Goal: Transaction & Acquisition: Register for event/course

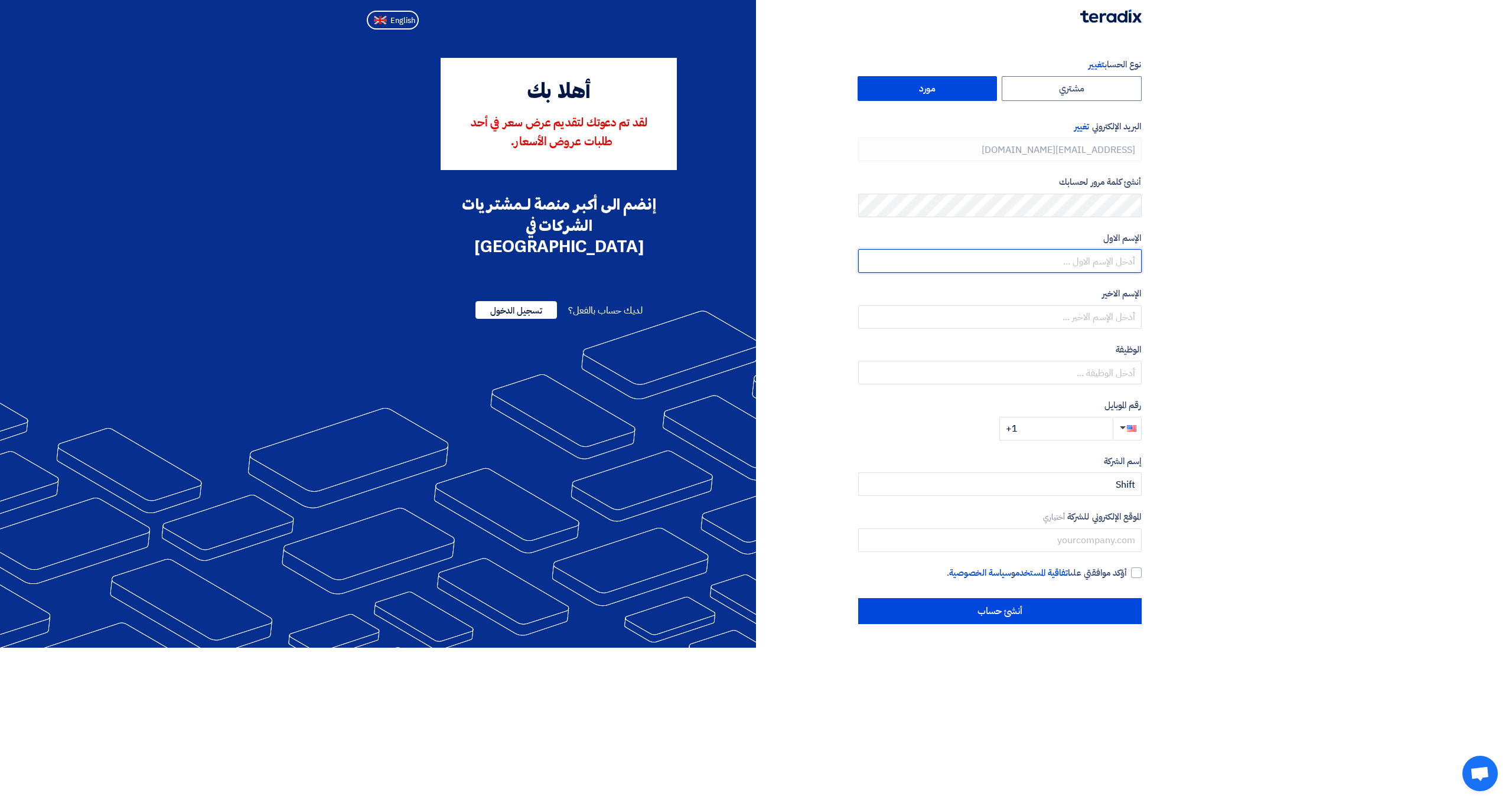
click at [1088, 263] on input "text" at bounding box center [999, 261] width 284 height 23
type input "[PERSON_NAME]"
click at [1073, 313] on input "text" at bounding box center [999, 317] width 284 height 23
type input "[PERSON_NAME]"
click at [1099, 369] on input "text" at bounding box center [999, 372] width 284 height 23
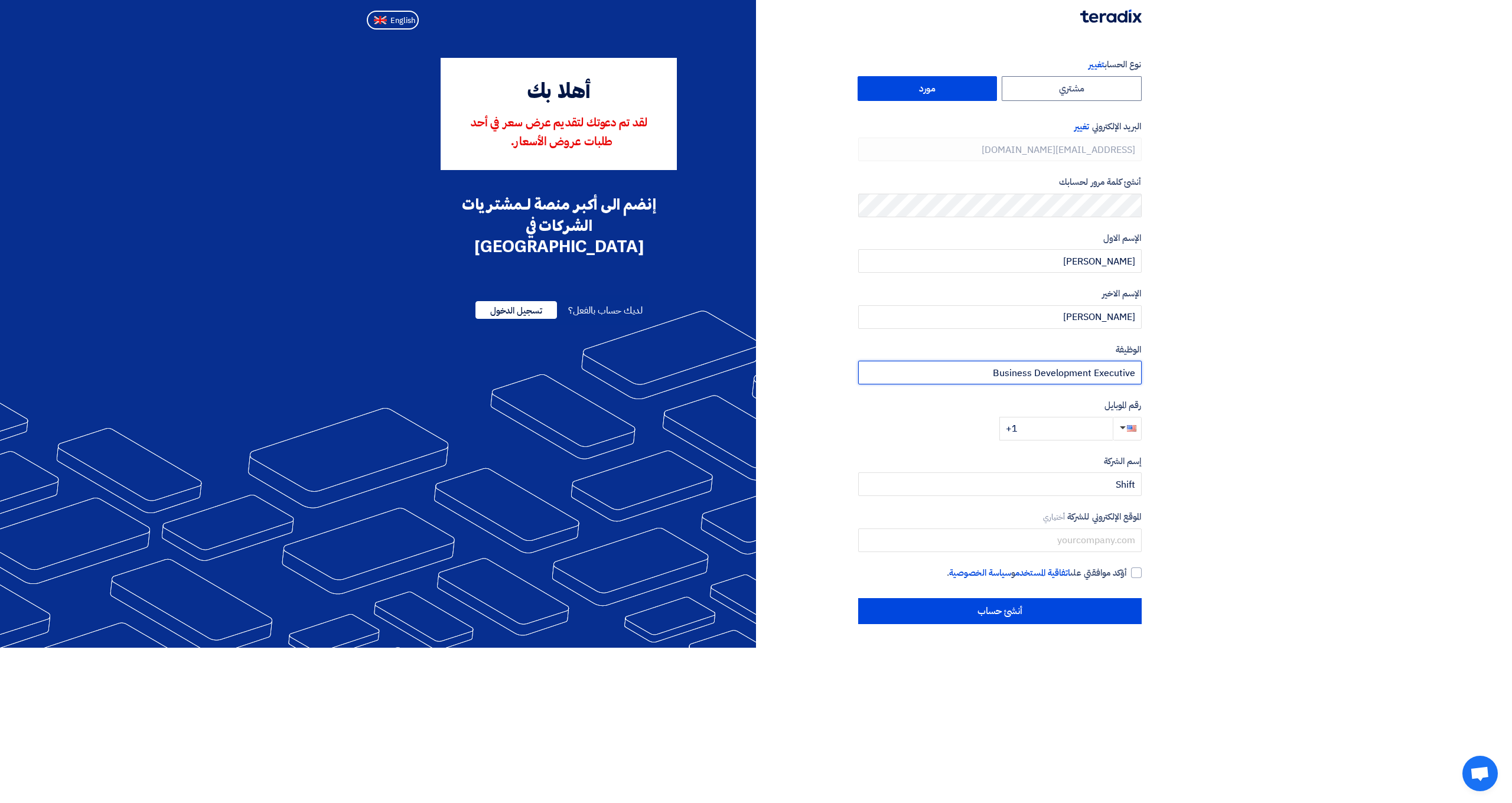
type input "Business Development Executive"
click at [1129, 425] on span "button" at bounding box center [1132, 428] width 10 height 6
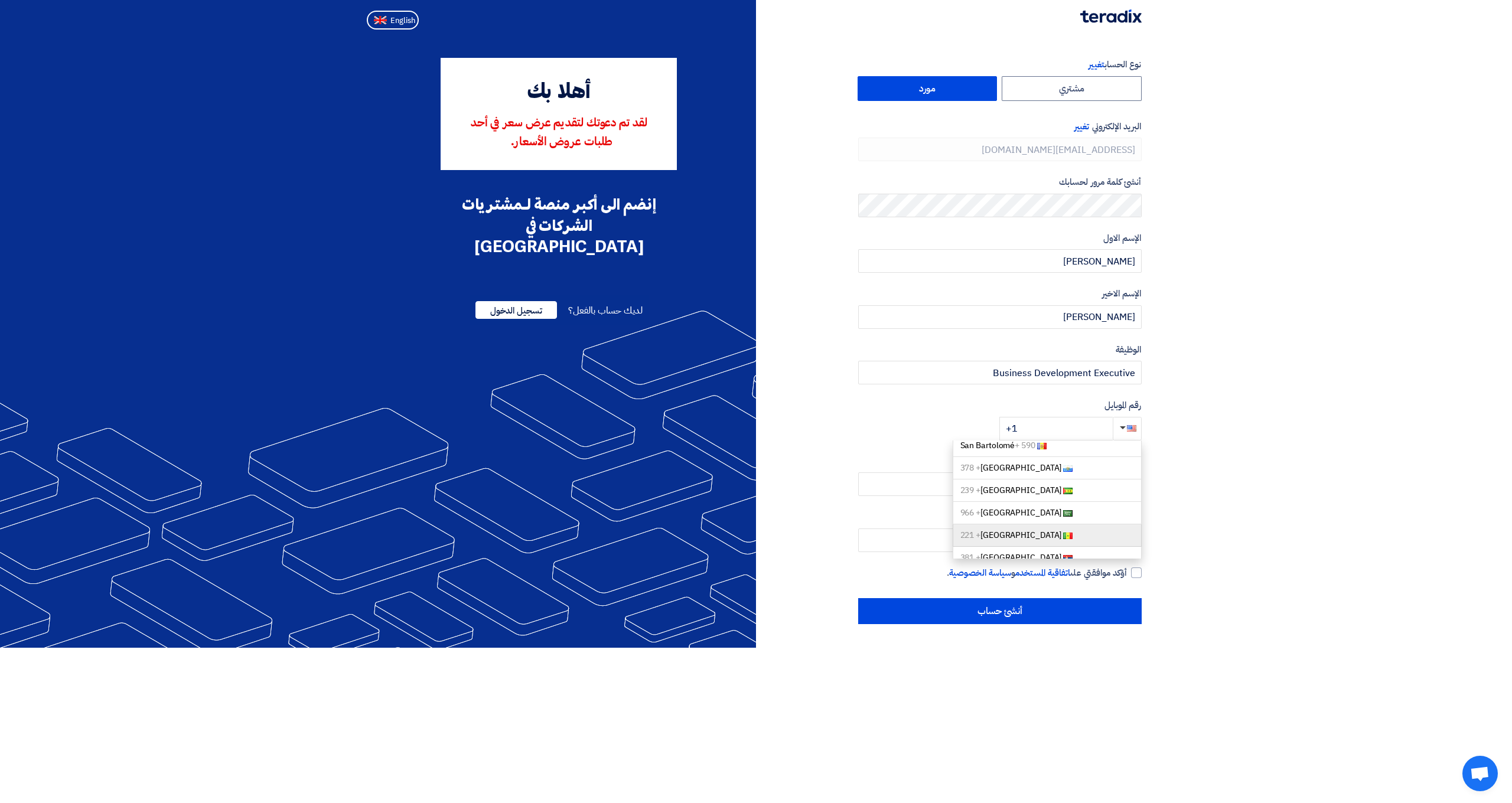
scroll to position [3899, 0]
click at [1048, 498] on link "[GEOGRAPHIC_DATA] + 966" at bounding box center [1047, 509] width 189 height 23
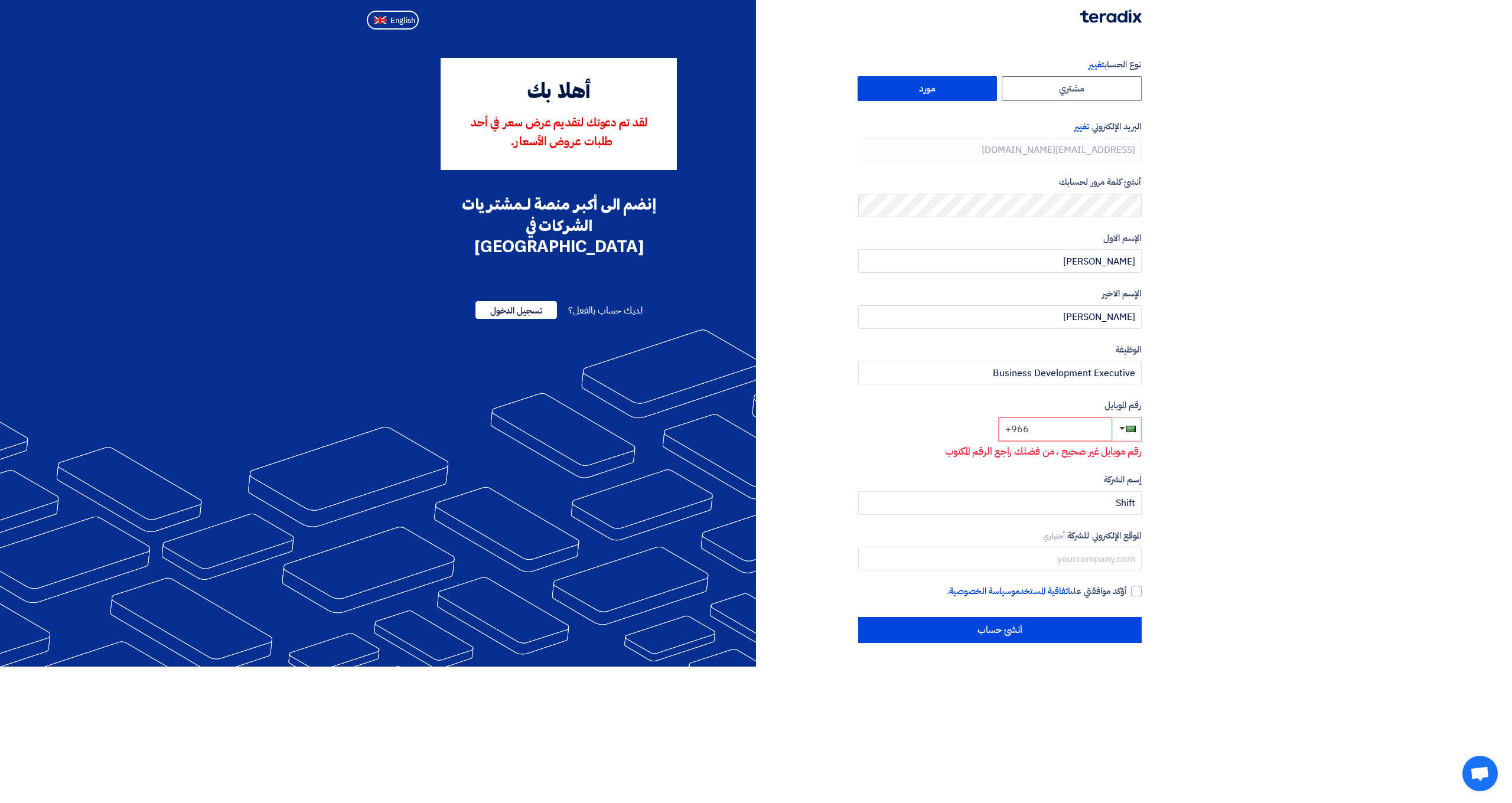
click at [1056, 429] on input "+966" at bounding box center [1055, 429] width 113 height 23
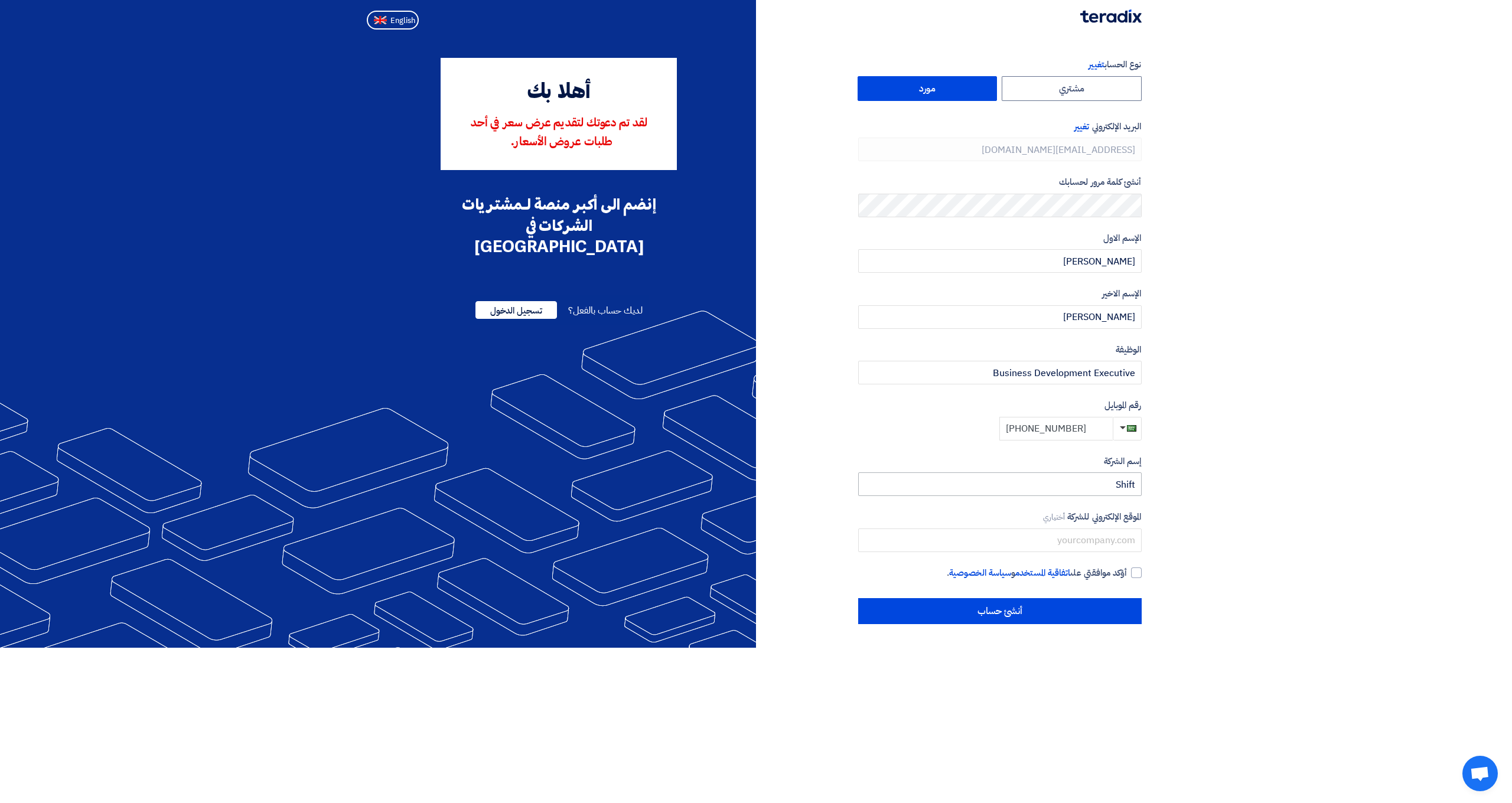
type input "[PHONE_NUMBER]"
click at [1135, 481] on input "Shift" at bounding box center [999, 484] width 284 height 23
click at [1117, 485] on input "Shift" at bounding box center [999, 484] width 284 height 23
click at [1105, 485] on input "Shift" at bounding box center [999, 484] width 284 height 23
type input "Shift Creative Agency"
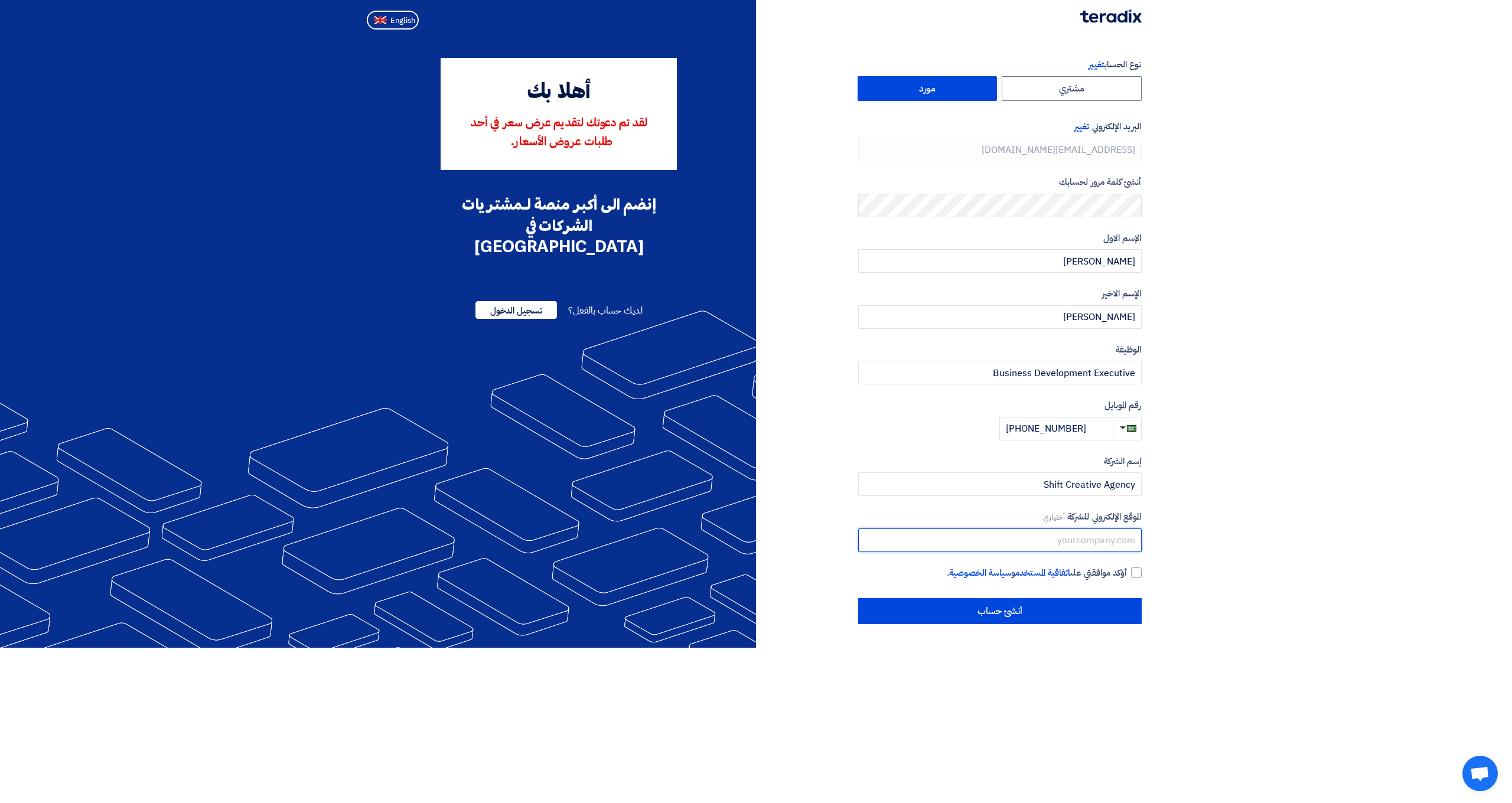
click at [1108, 539] on input "text" at bounding box center [999, 540] width 284 height 23
type input "B"
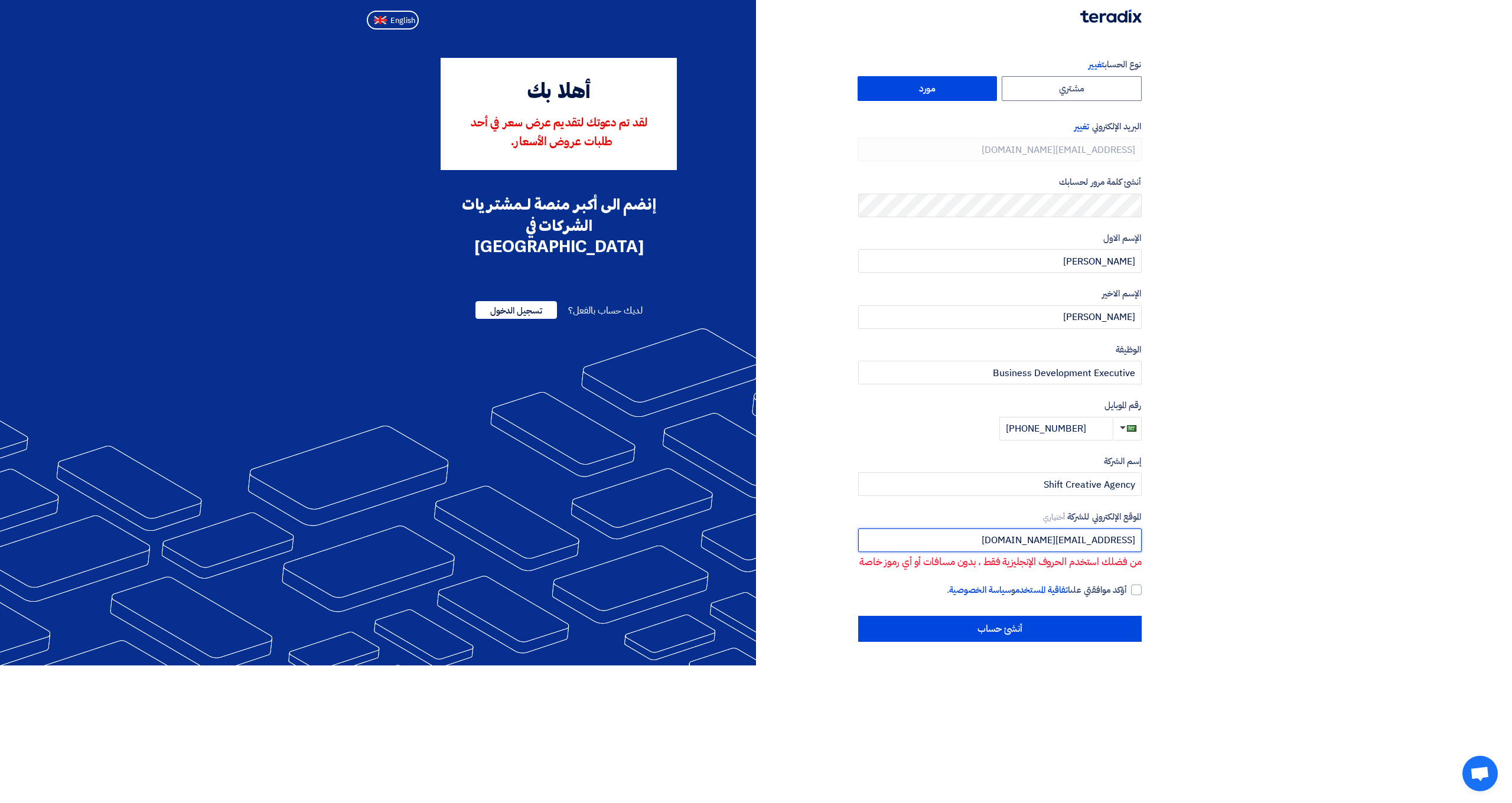
type input "[EMAIL_ADDRESS][DOMAIN_NAME]"
click at [1275, 591] on section "نوع الحساب تغيير مشتري مورد البريد الإلكتروني تغيير [EMAIL_ADDRESS][DOMAIN_NAME…" at bounding box center [756, 350] width 1512 height 632
click at [1139, 585] on div at bounding box center [1136, 590] width 10 height 11
click at [1128, 584] on input "أؤكد موافقتي على اتفاقية المستخدم و سياسة الخصوصية ." at bounding box center [985, 595] width 284 height 23
checkbox input "true"
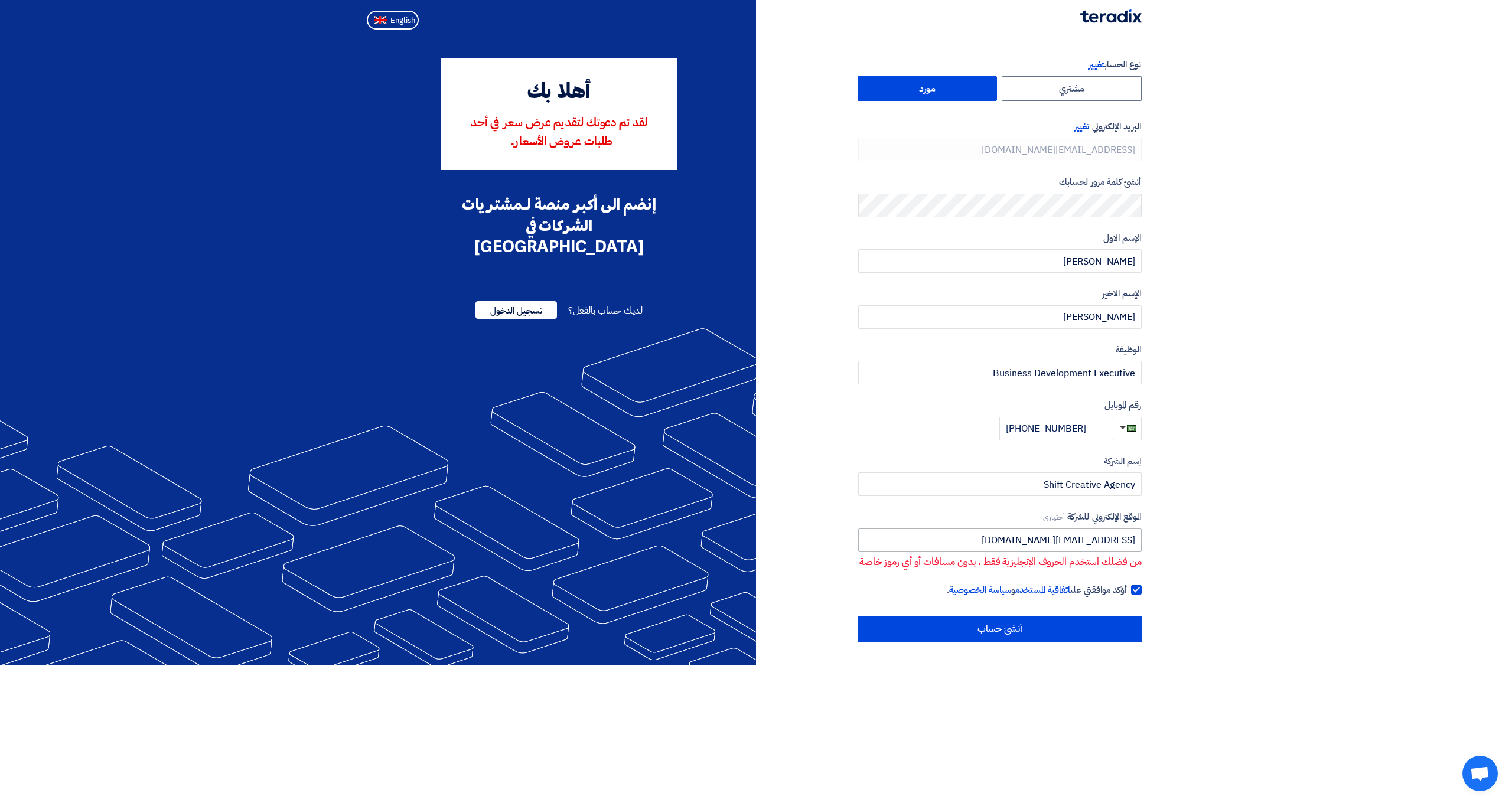
scroll to position [0, 0]
drag, startPoint x: 1051, startPoint y: 537, endPoint x: 1223, endPoint y: 537, distance: 172.0
click at [1223, 537] on section "نوع الحساب تغيير مشتري مورد البريد الإلكتروني تغيير [EMAIL_ADDRESS][DOMAIN_NAME…" at bounding box center [756, 350] width 1512 height 632
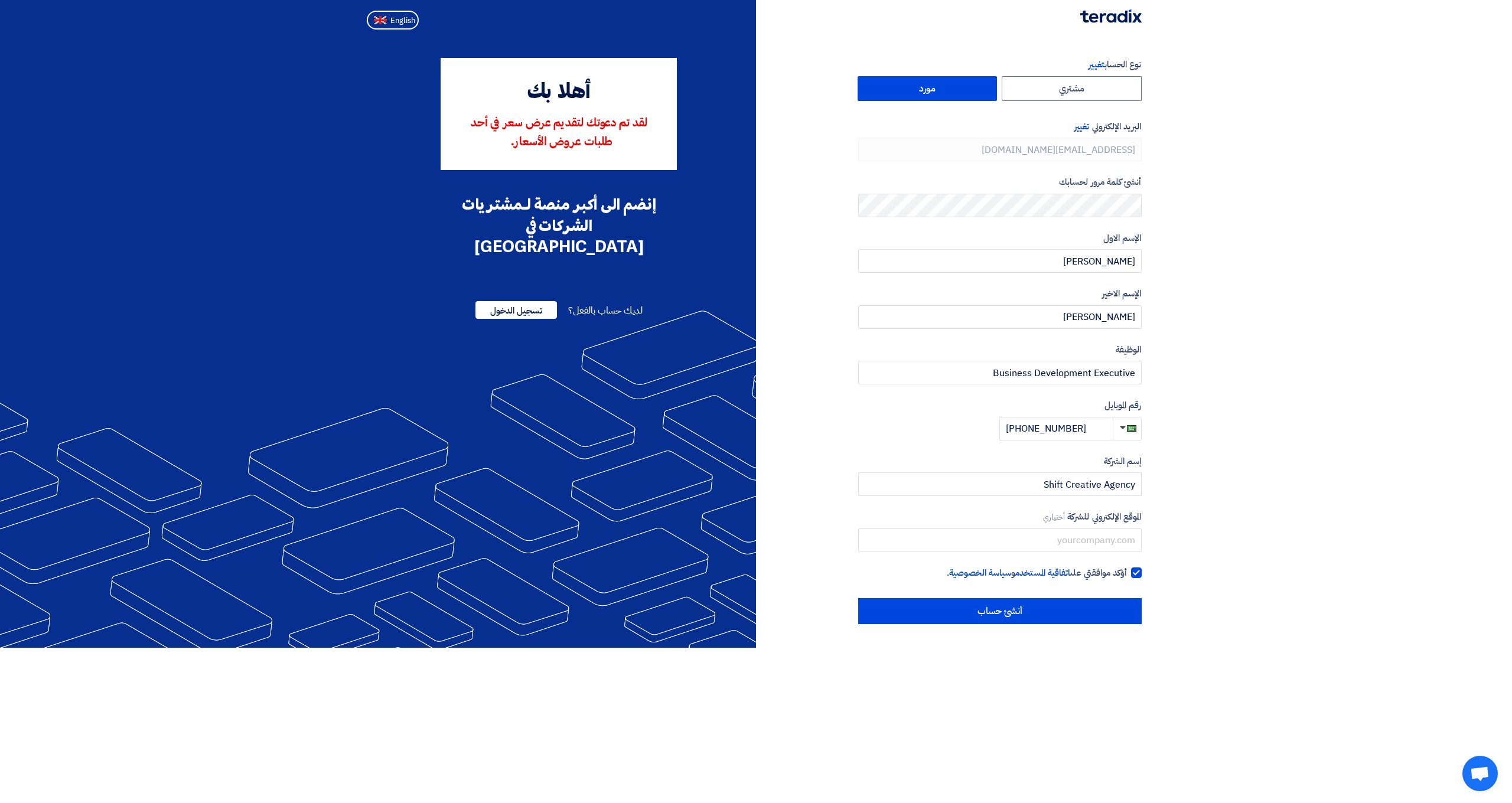
drag, startPoint x: 1234, startPoint y: 586, endPoint x: 1175, endPoint y: 608, distance: 63.0
click at [1234, 586] on section "نوع الحساب تغيير مشتري مورد البريد الإلكتروني تغيير [EMAIL_ADDRESS][DOMAIN_NAME…" at bounding box center [756, 341] width 1512 height 614
click at [1009, 608] on input "أنشئ حساب" at bounding box center [999, 612] width 284 height 26
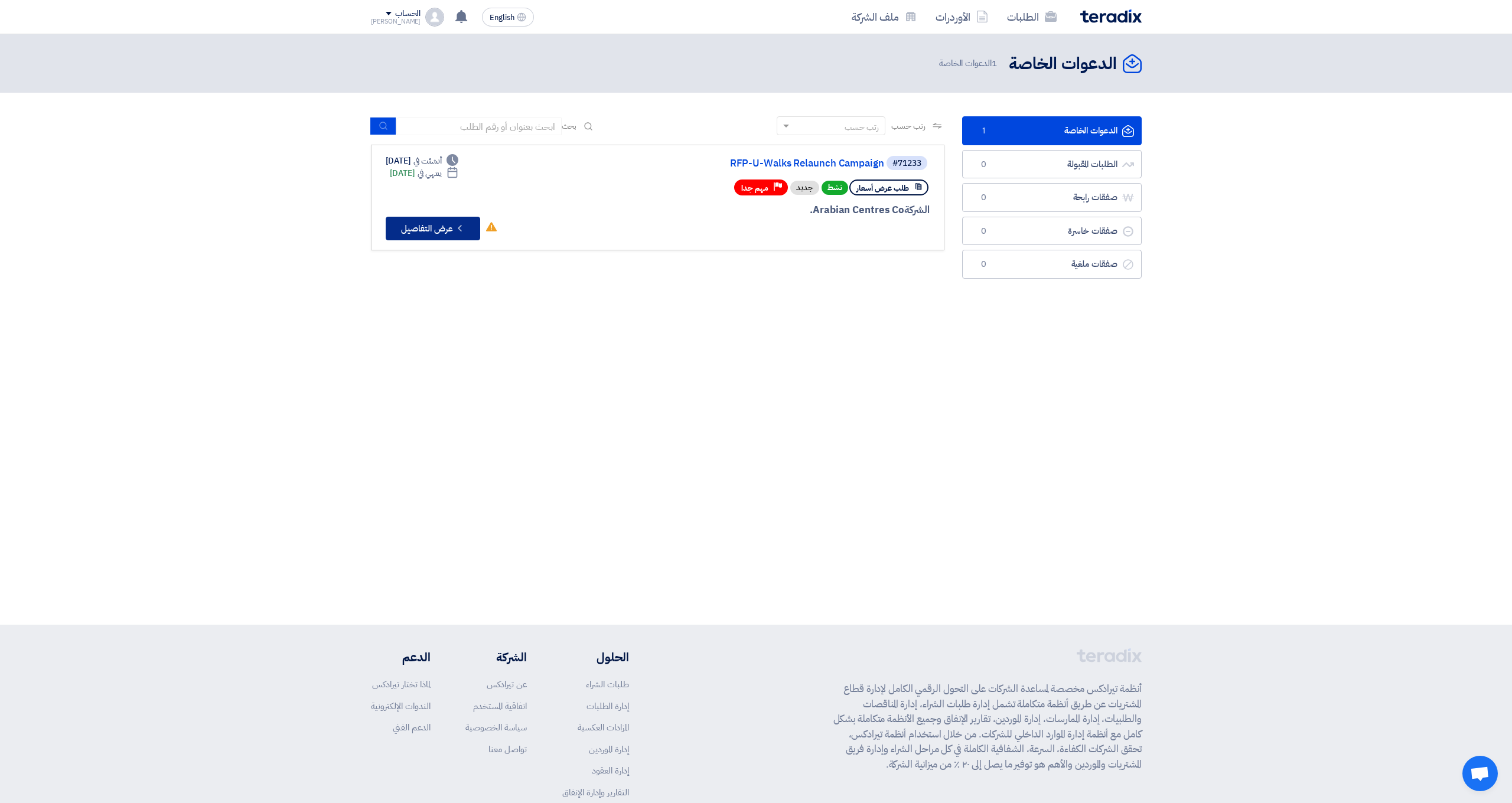
click at [453, 221] on button "Check details عرض التفاصيل" at bounding box center [432, 228] width 94 height 23
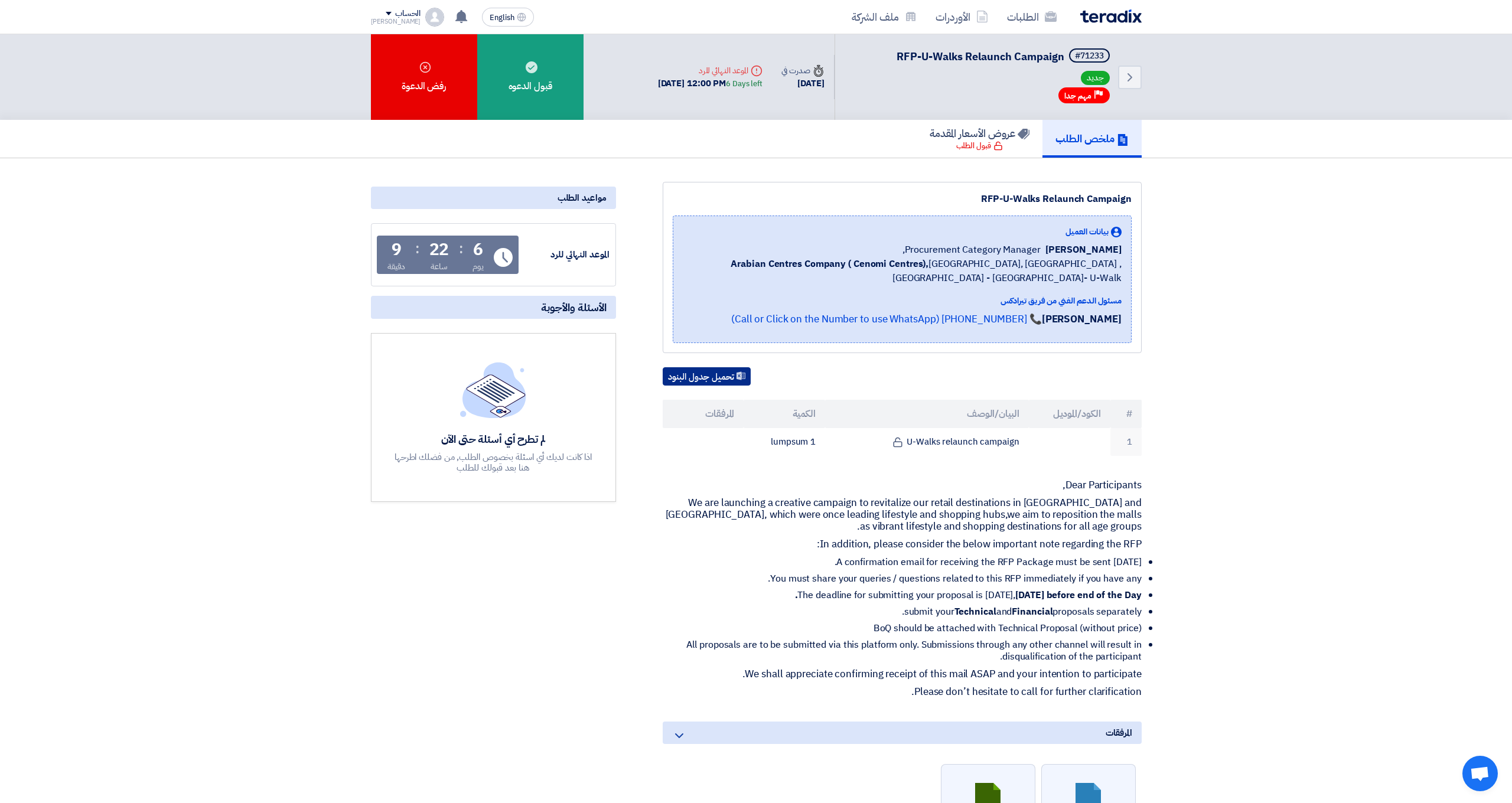
click at [693, 380] on button "تحميل جدول البنود" at bounding box center [706, 376] width 88 height 19
click at [1311, 273] on section "RFP-U-Walks Relaunch Campaign بيانات العميل [PERSON_NAME] Procurement Category …" at bounding box center [756, 639] width 1512 height 961
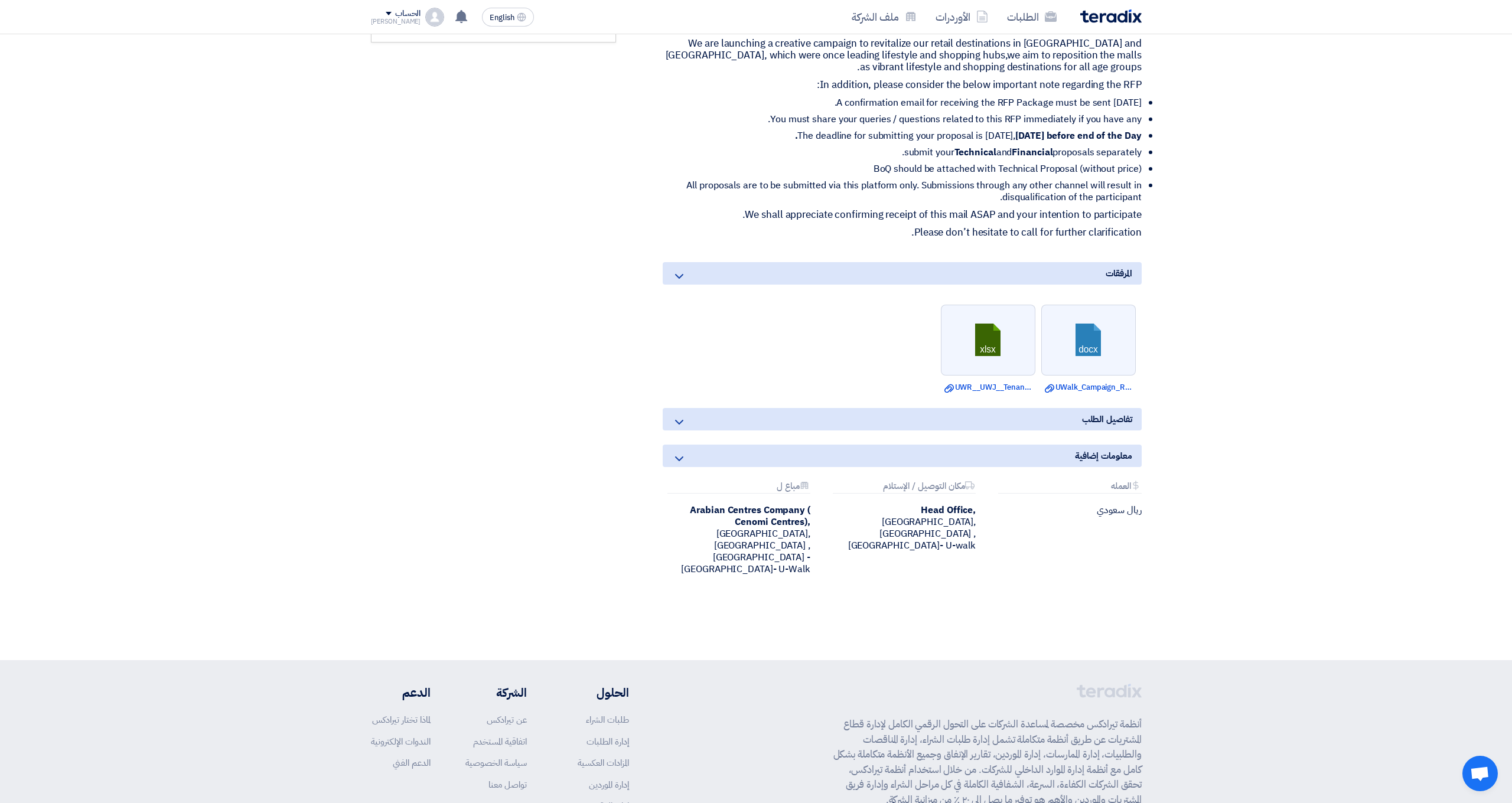
scroll to position [473, 0]
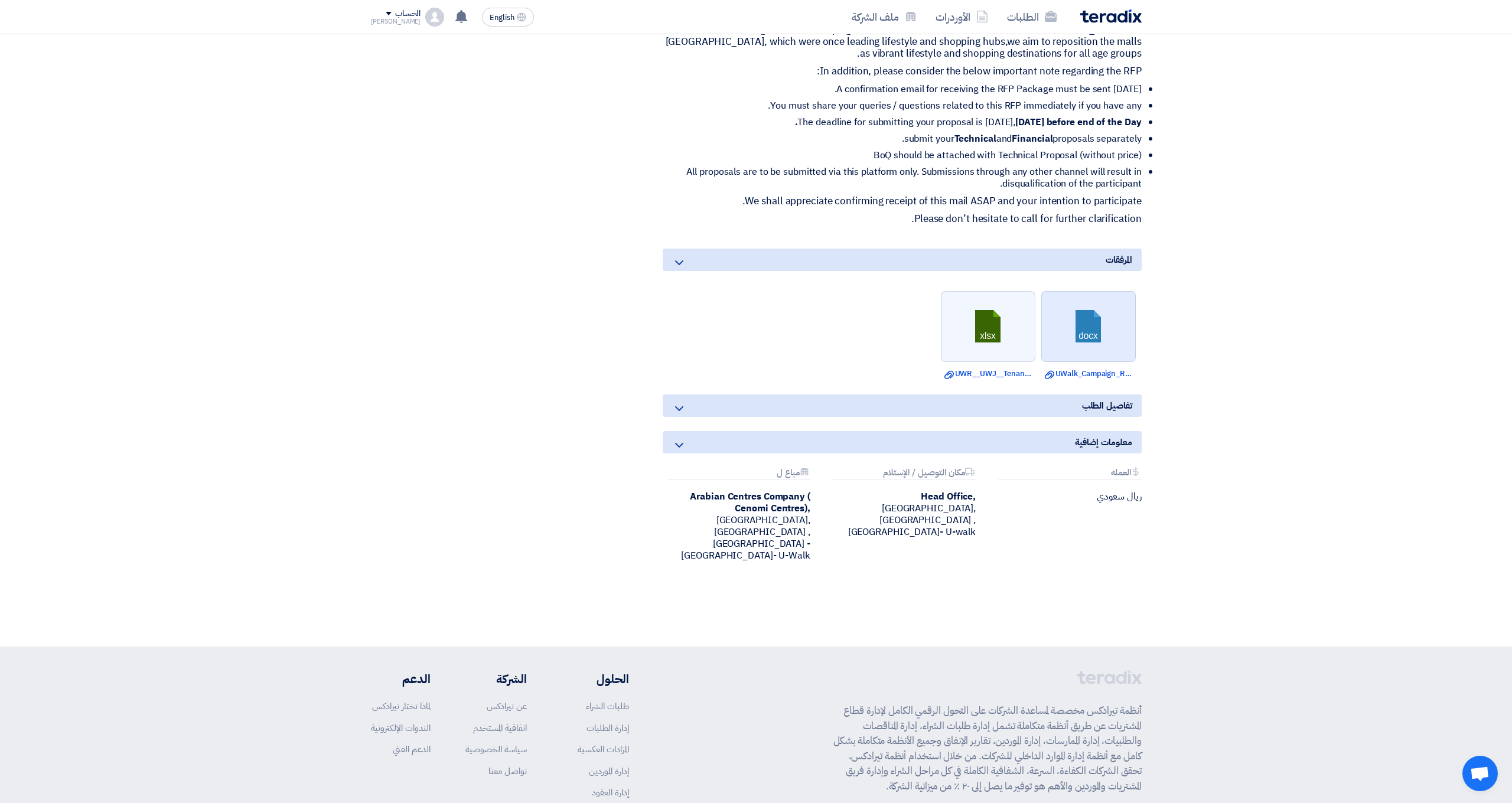
click at [1098, 333] on link at bounding box center [1089, 327] width 94 height 71
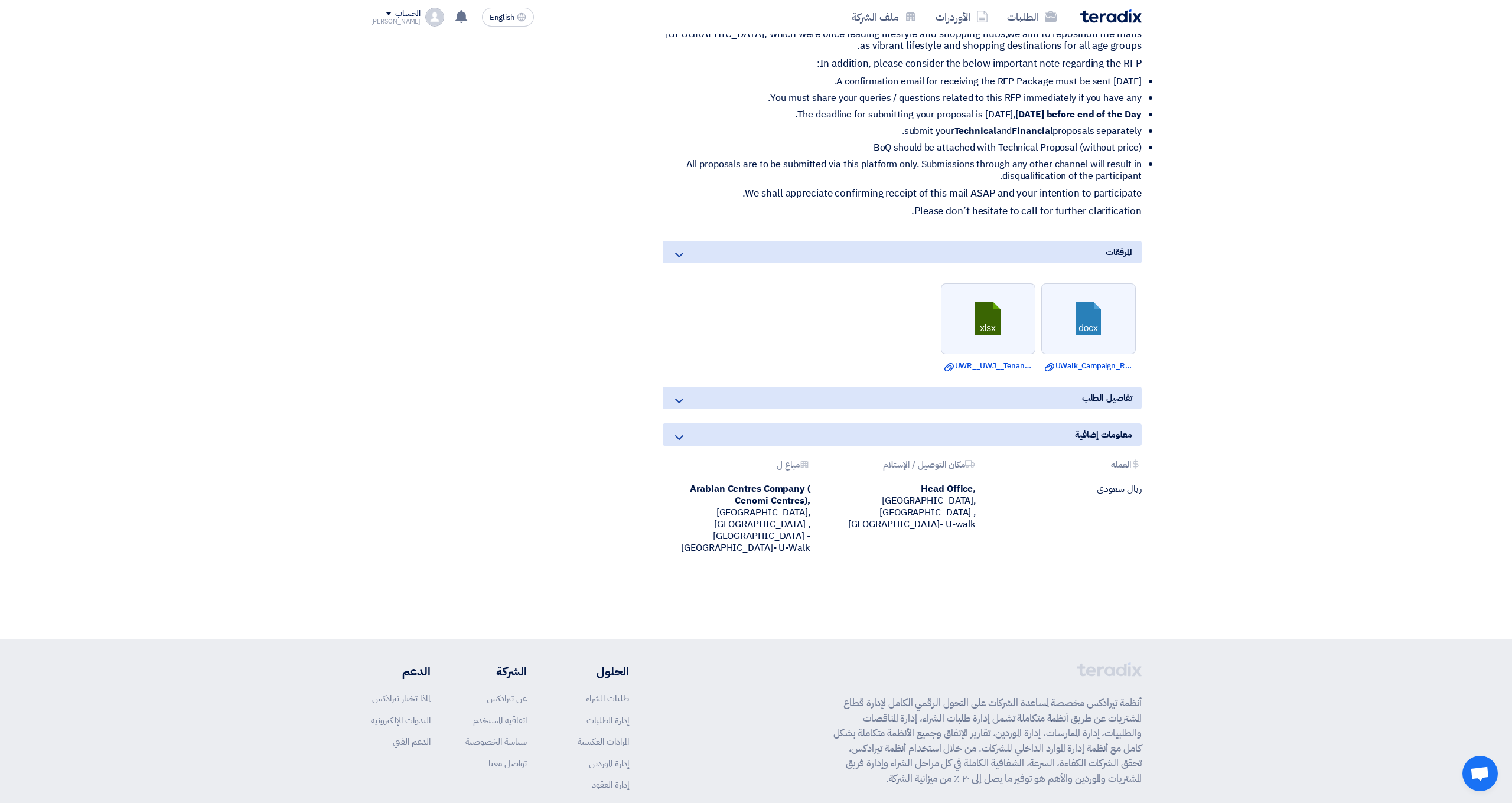
scroll to position [481, 0]
click at [1342, 300] on section "RFP-U-Walks Relaunch Campaign بيانات العميل [PERSON_NAME] Procurement Category …" at bounding box center [756, 158] width 1512 height 961
click at [994, 324] on link at bounding box center [989, 320] width 94 height 71
click at [1337, 372] on section "RFP-U-Walks Relaunch Campaign بيانات العميل [PERSON_NAME] Procurement Category …" at bounding box center [756, 158] width 1512 height 961
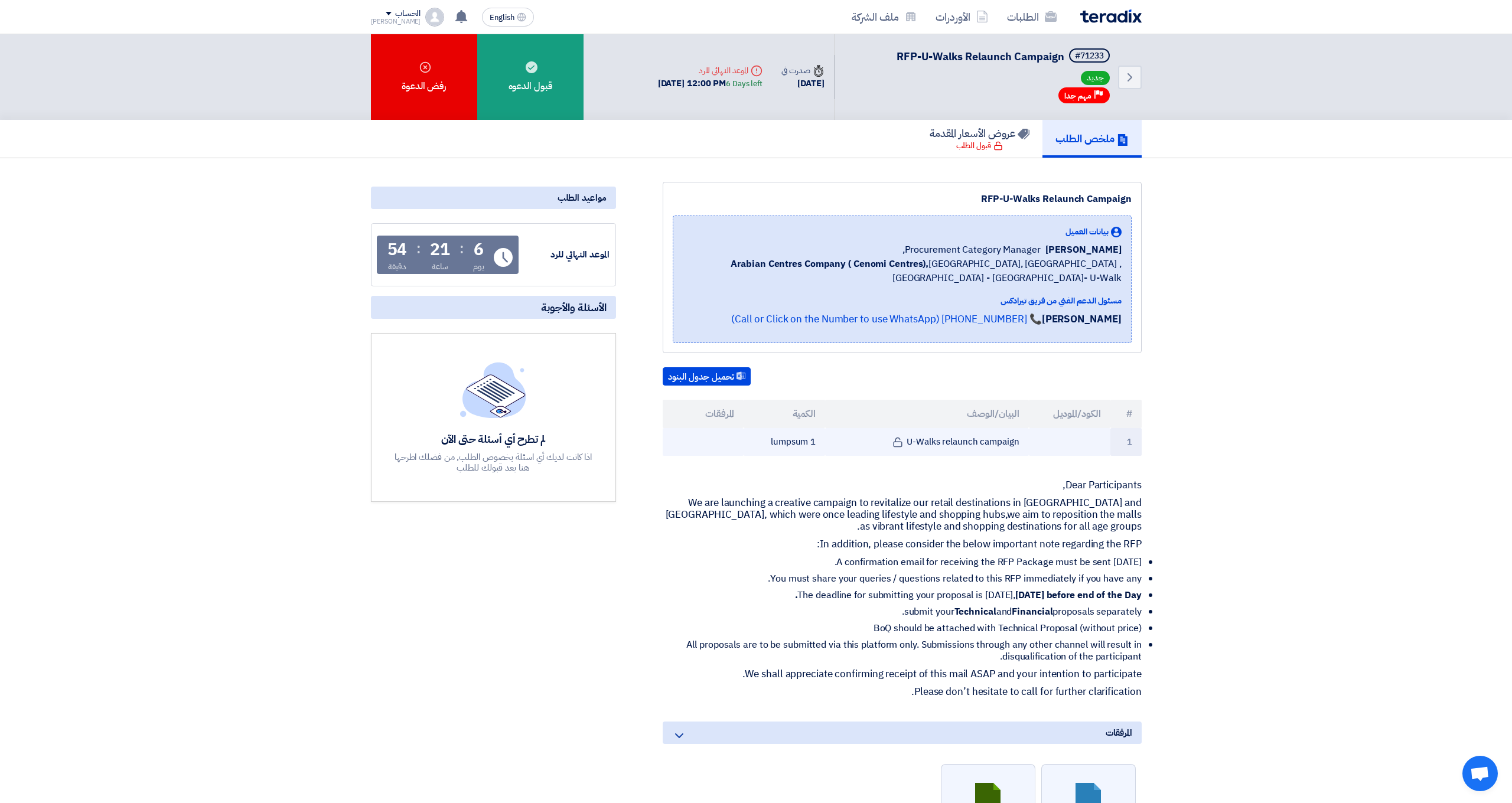
scroll to position [0, 0]
